Goal: Entertainment & Leisure: Consume media (video, audio)

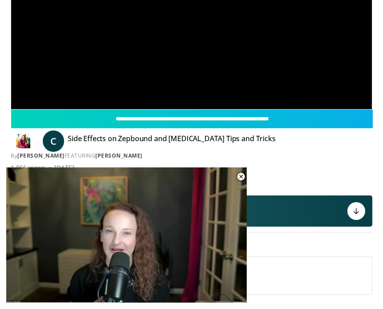
scroll to position [160, 0]
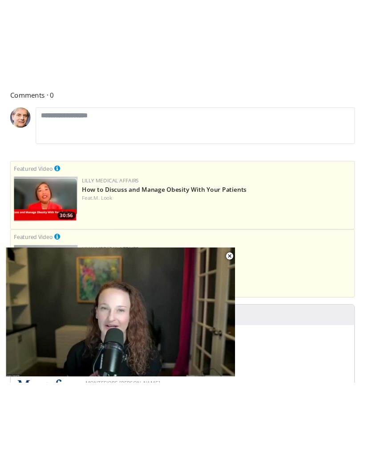
scroll to position [112, 0]
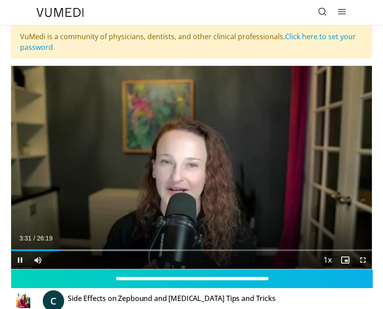
click at [102, 250] on div "Progress Bar" at bounding box center [116, 251] width 119 height 2
click at [141, 250] on div "Progress Bar" at bounding box center [128, 251] width 143 height 2
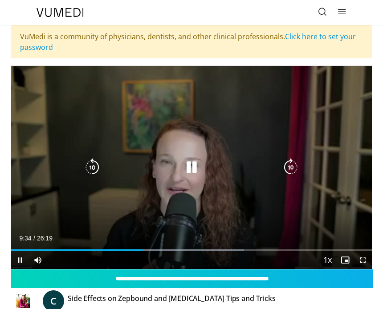
click at [164, 251] on div "Progress Bar" at bounding box center [169, 251] width 149 height 2
